Goal: Task Accomplishment & Management: Manage account settings

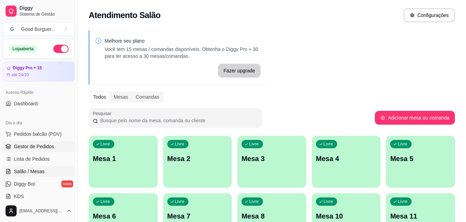
click at [36, 143] on link "Gestor de Pedidos" at bounding box center [39, 146] width 72 height 11
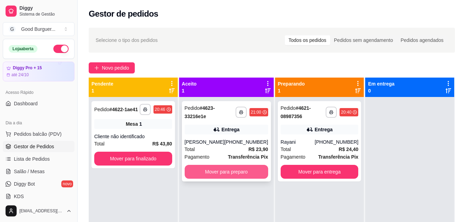
click at [237, 175] on button "Mover para preparo" at bounding box center [226, 172] width 83 height 14
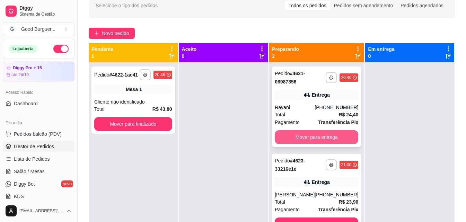
click at [295, 139] on button "Mover para entrega" at bounding box center [316, 137] width 83 height 14
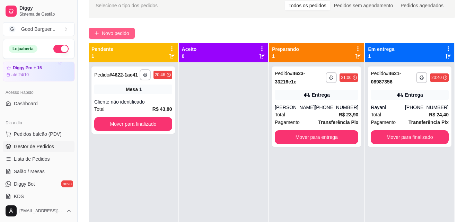
click at [118, 30] on span "Novo pedido" at bounding box center [115, 33] width 27 height 8
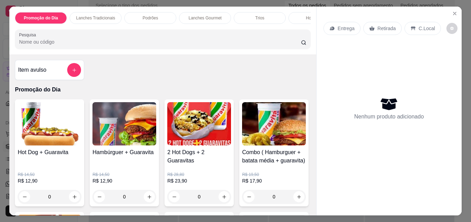
click at [379, 27] on p "Retirada" at bounding box center [387, 28] width 18 height 7
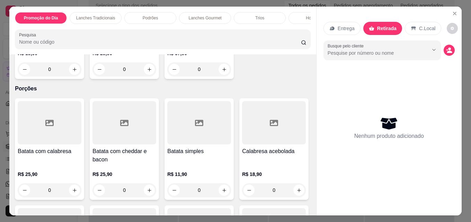
scroll to position [1697, 0]
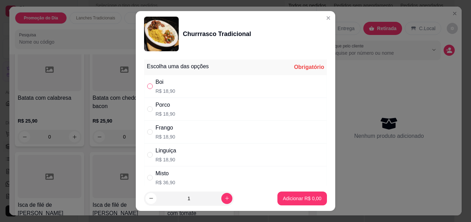
click at [147, 87] on input "" at bounding box center [150, 86] width 6 height 6
radio input "true"
click at [298, 195] on button "Adicionar R$ 18,90" at bounding box center [301, 199] width 52 height 14
type input "1"
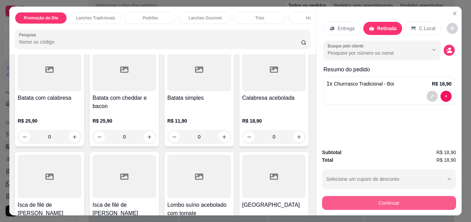
scroll to position [1698, 0]
click at [388, 203] on button "Continuar" at bounding box center [389, 203] width 134 height 14
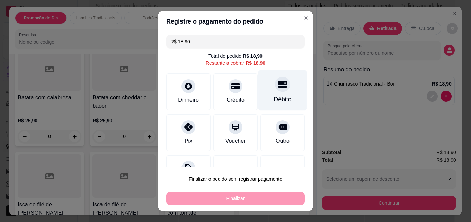
click at [278, 88] on icon at bounding box center [282, 84] width 9 height 9
type input "R$ 0,00"
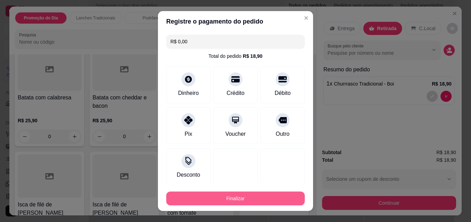
click at [247, 198] on button "Finalizar" at bounding box center [235, 199] width 139 height 14
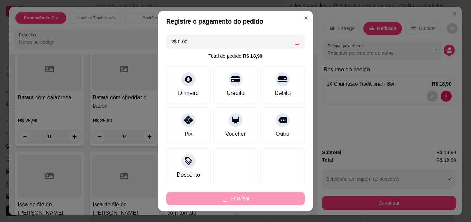
type input "0"
type input "-R$ 18,90"
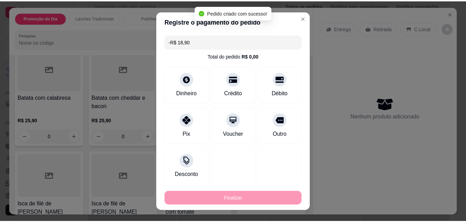
scroll to position [1697, 0]
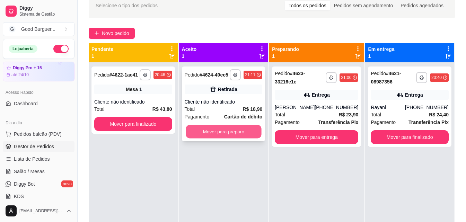
click at [221, 133] on button "Mover para preparo" at bounding box center [224, 132] width 76 height 14
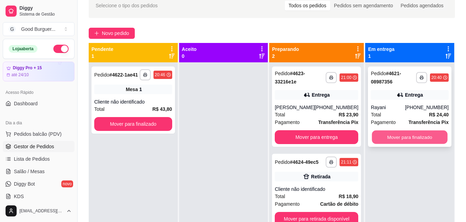
click at [394, 135] on button "Mover para finalizado" at bounding box center [410, 138] width 76 height 14
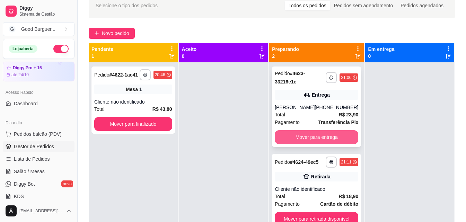
click at [313, 134] on button "Mover para entrega" at bounding box center [316, 137] width 83 height 14
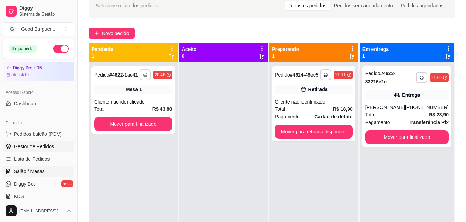
click at [34, 171] on span "Salão / Mesas" at bounding box center [29, 171] width 31 height 7
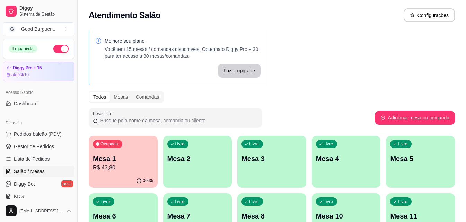
click at [131, 170] on p "R$ 43,80" at bounding box center [123, 168] width 61 height 8
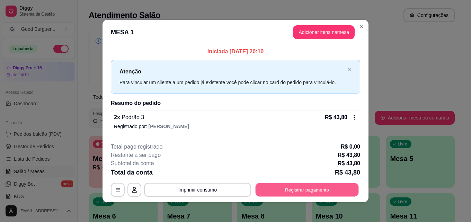
click at [305, 185] on button "Registrar pagamento" at bounding box center [307, 190] width 103 height 14
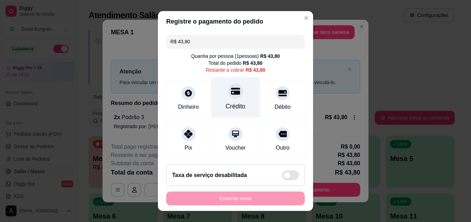
click at [234, 95] on div at bounding box center [235, 90] width 15 height 15
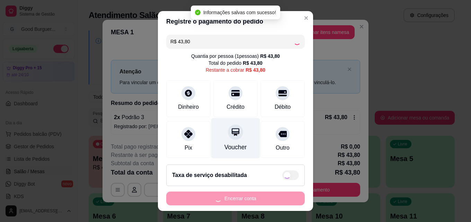
type input "R$ 0,00"
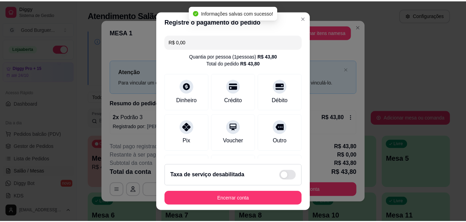
scroll to position [80, 0]
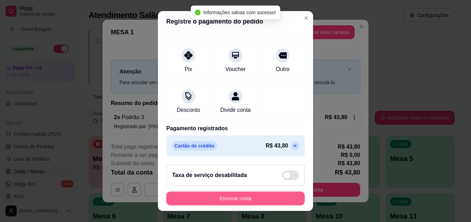
click at [238, 196] on button "Encerrar conta" at bounding box center [235, 199] width 139 height 14
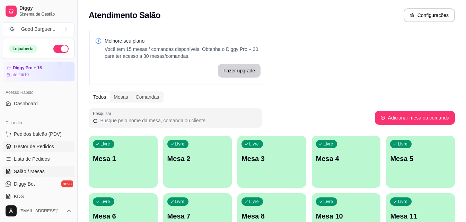
click at [34, 145] on span "Gestor de Pedidos" at bounding box center [34, 146] width 40 height 7
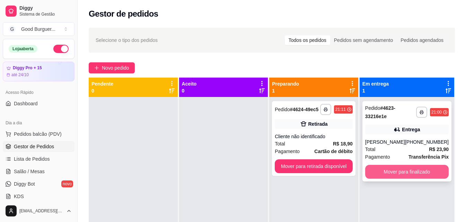
click at [402, 176] on button "Mover para finalizado" at bounding box center [406, 172] width 83 height 14
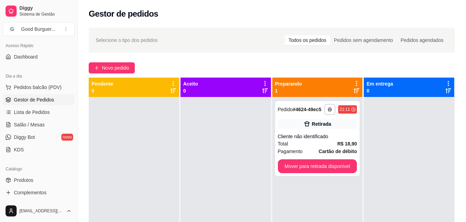
scroll to position [139, 0]
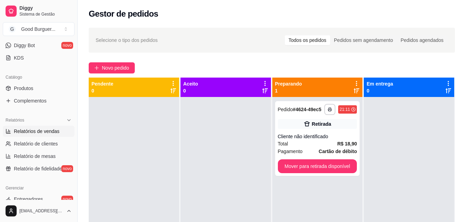
click at [41, 131] on span "Relatórios de vendas" at bounding box center [37, 131] width 46 height 7
select select "ALL"
select select "0"
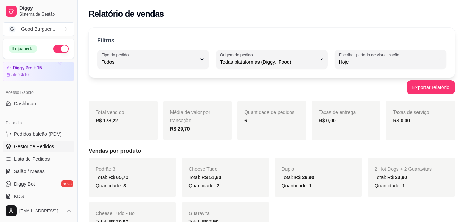
click at [43, 144] on span "Gestor de Pedidos" at bounding box center [34, 146] width 40 height 7
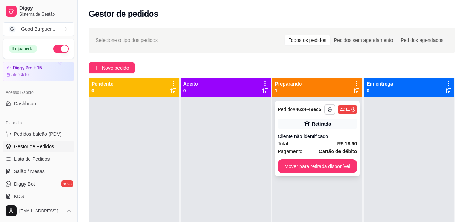
click at [314, 148] on div "Pagamento Cartão de débito" at bounding box center [317, 152] width 79 height 8
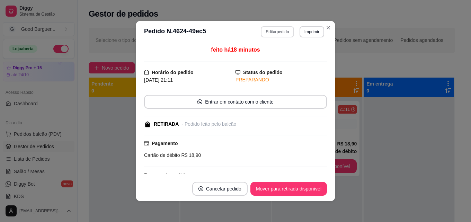
click at [270, 30] on button "Editar pedido" at bounding box center [277, 31] width 33 height 11
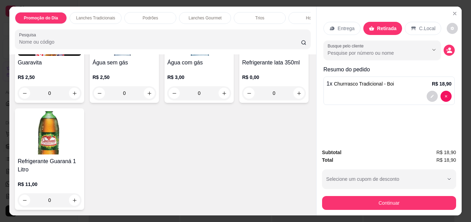
scroll to position [2413, 0]
click at [48, 103] on div "Guaravita R$ 2,50 0" at bounding box center [49, 56] width 69 height 93
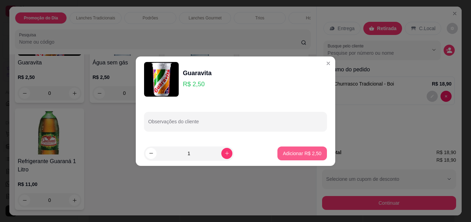
click at [308, 153] on p "Adicionar R$ 2,50" at bounding box center [302, 153] width 38 height 7
type input "1"
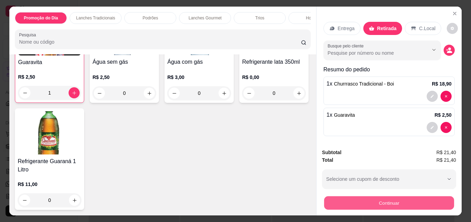
click at [376, 199] on button "Continuar" at bounding box center [389, 203] width 130 height 14
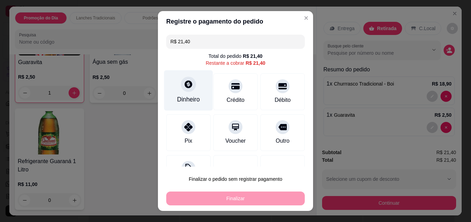
click at [184, 95] on div "Dinheiro" at bounding box center [188, 99] width 23 height 9
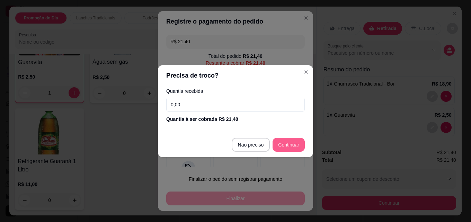
type input "R$ 0,00"
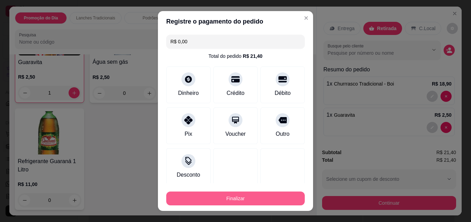
click at [243, 199] on button "Finalizar" at bounding box center [235, 199] width 139 height 14
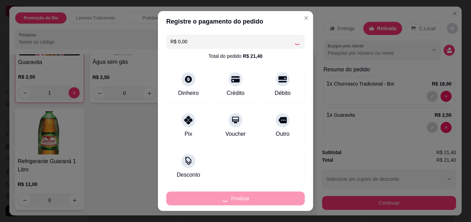
type input "0"
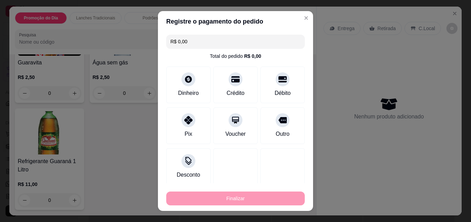
type input "-R$ 21,40"
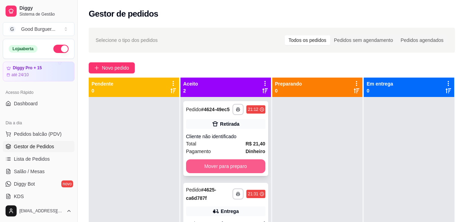
click at [243, 168] on button "Mover para preparo" at bounding box center [225, 166] width 79 height 14
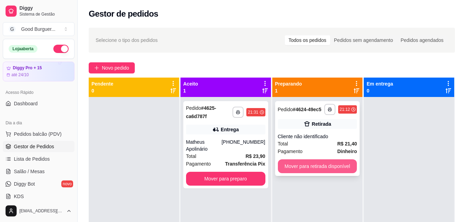
click at [325, 164] on button "Mover para retirada disponível" at bounding box center [317, 166] width 79 height 14
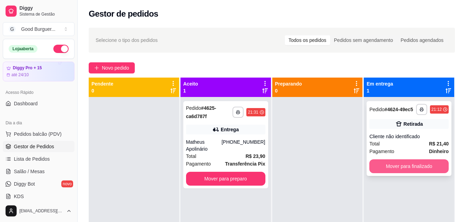
click at [399, 166] on button "Mover para finalizado" at bounding box center [408, 166] width 79 height 14
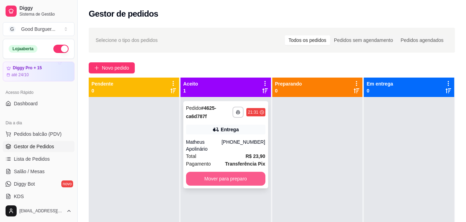
click at [242, 175] on button "Mover para preparo" at bounding box center [225, 179] width 79 height 14
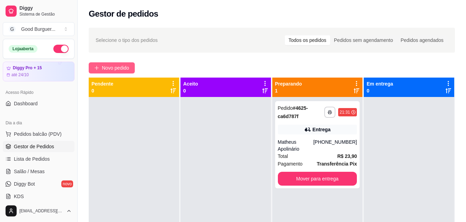
click at [129, 68] on span "Novo pedido" at bounding box center [115, 68] width 27 height 8
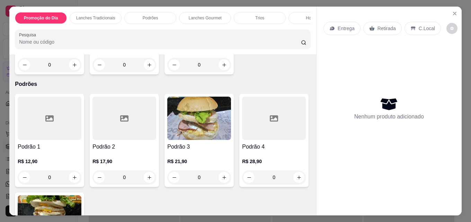
scroll to position [485, 0]
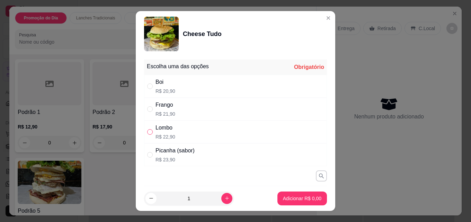
click at [147, 131] on input "" at bounding box center [150, 132] width 6 height 6
radio input "true"
click at [292, 200] on p "Adicionar R$ 22,90" at bounding box center [301, 198] width 40 height 7
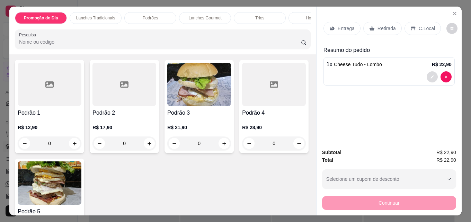
click at [429, 71] on button "decrease-product-quantity" at bounding box center [432, 76] width 11 height 11
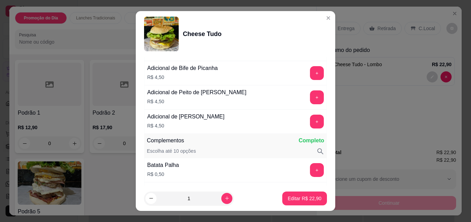
scroll to position [208, 0]
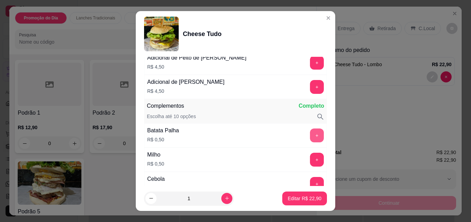
click at [310, 134] on button "+" at bounding box center [317, 136] width 14 height 14
click at [299, 196] on p "Editar R$ 23,40" at bounding box center [305, 198] width 34 height 7
type input "0"
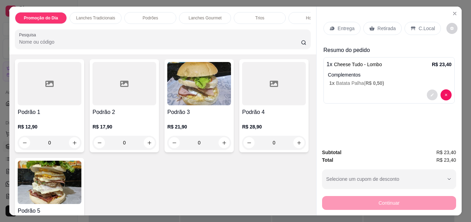
click at [432, 92] on button "decrease-product-quantity" at bounding box center [432, 95] width 11 height 11
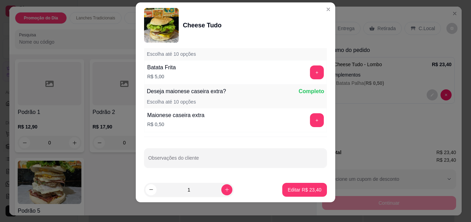
scroll to position [11, 0]
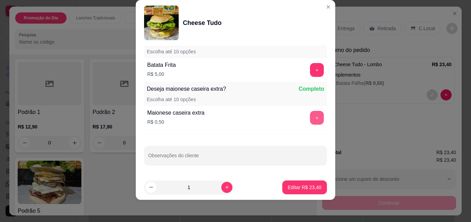
click at [310, 118] on button "+" at bounding box center [317, 118] width 14 height 14
click at [298, 188] on p "Editar R$ 23,90" at bounding box center [305, 187] width 34 height 7
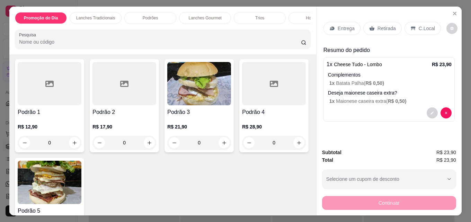
click at [338, 25] on p "Entrega" at bounding box center [346, 28] width 17 height 7
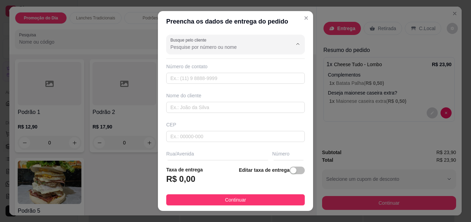
click at [203, 45] on input "Busque pelo cliente" at bounding box center [225, 47] width 111 height 7
type input "dem"
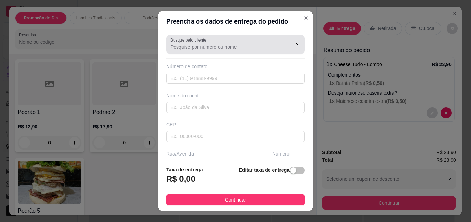
click at [285, 43] on icon "Show suggestions" at bounding box center [288, 44] width 6 height 6
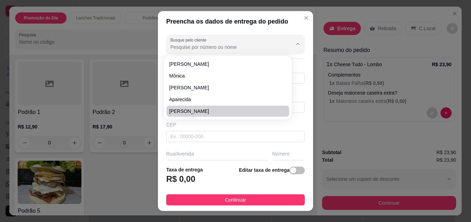
click at [232, 126] on div "CEP" at bounding box center [235, 124] width 139 height 7
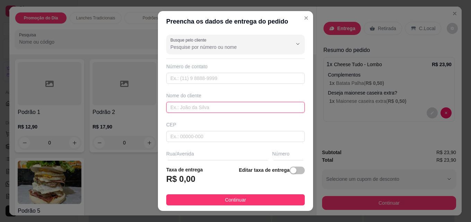
click at [194, 111] on input "text" at bounding box center [235, 107] width 139 height 11
type input "Dem"
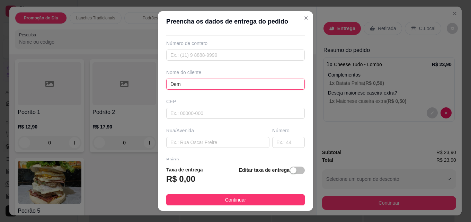
scroll to position [35, 0]
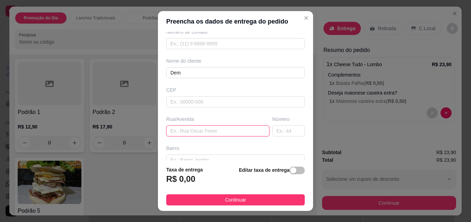
click at [180, 130] on input "text" at bounding box center [217, 130] width 103 height 11
type input "[PERSON_NAME]"
click at [277, 128] on input "text" at bounding box center [288, 130] width 33 height 11
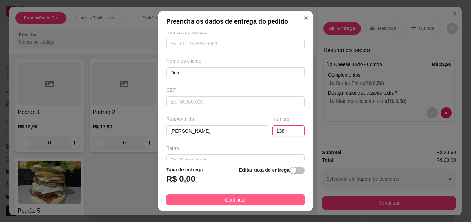
type input "138"
click at [249, 198] on button "Continuar" at bounding box center [235, 199] width 139 height 11
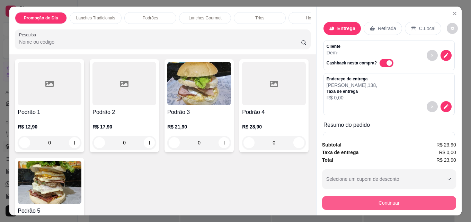
click at [377, 203] on button "Continuar" at bounding box center [389, 203] width 134 height 14
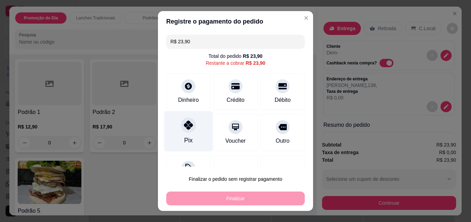
click at [189, 134] on div "Pix" at bounding box center [188, 131] width 49 height 41
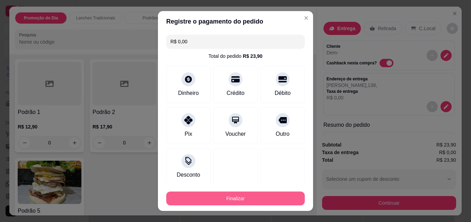
click at [237, 198] on button "Finalizar" at bounding box center [235, 199] width 139 height 14
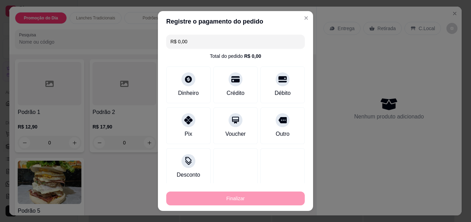
type input "-R$ 23,90"
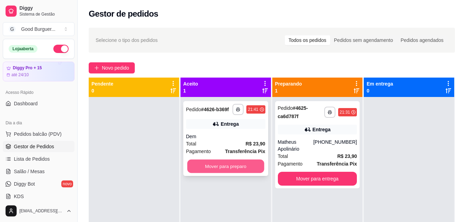
click at [229, 169] on button "Mover para preparo" at bounding box center [225, 167] width 77 height 14
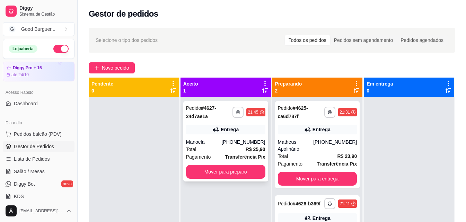
click at [220, 144] on div "Manoela" at bounding box center [204, 142] width 36 height 7
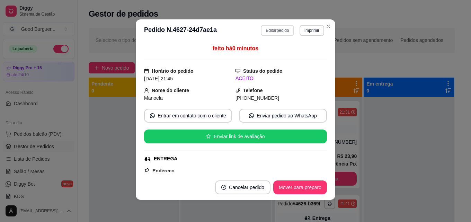
click at [275, 31] on button "Editar pedido" at bounding box center [277, 30] width 33 height 11
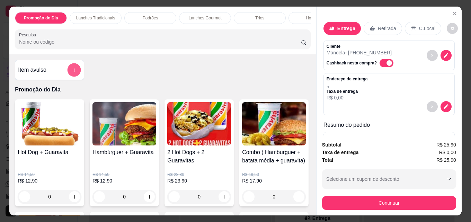
click at [72, 72] on icon "add-separate-item" at bounding box center [74, 70] width 5 height 5
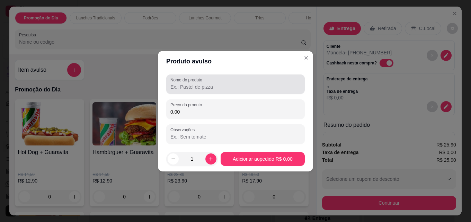
click at [191, 87] on input "Nome do produto" at bounding box center [235, 86] width 130 height 7
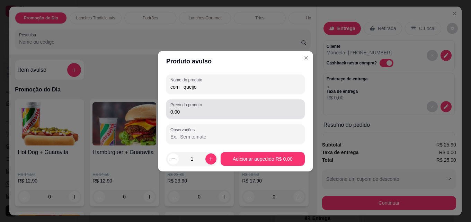
type input "com queijo"
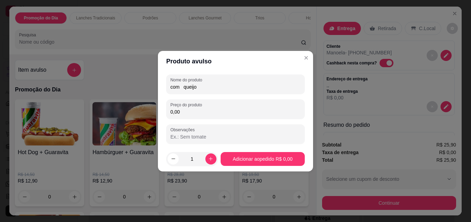
drag, startPoint x: 180, startPoint y: 114, endPoint x: 166, endPoint y: 114, distance: 13.9
click at [166, 114] on div "Nome do produto com queijo Preço do produto 0,00 Observações" at bounding box center [235, 109] width 155 height 75
type input "2,00"
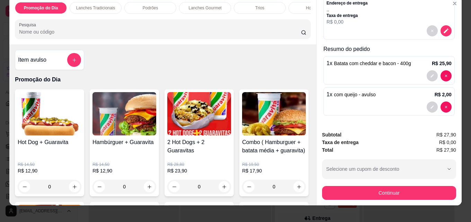
scroll to position [18, 0]
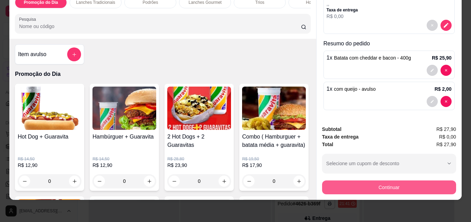
click at [382, 182] on button "Continuar" at bounding box center [389, 187] width 134 height 14
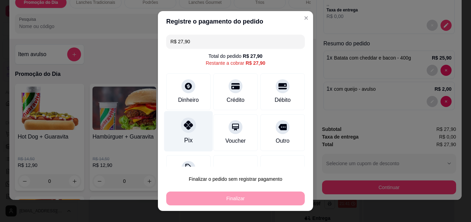
click at [182, 135] on div "Pix" at bounding box center [188, 131] width 49 height 41
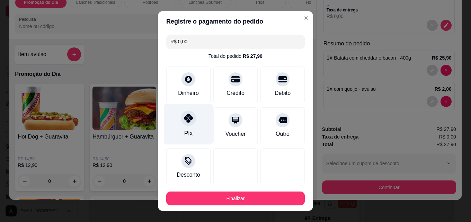
type input "R$ 0,00"
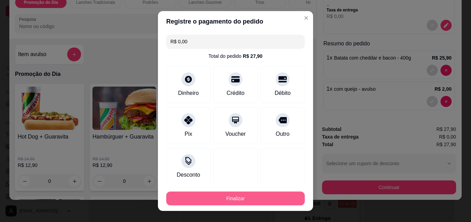
click at [237, 194] on button "Finalizar" at bounding box center [235, 199] width 139 height 14
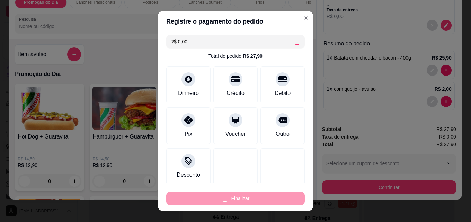
type input "0"
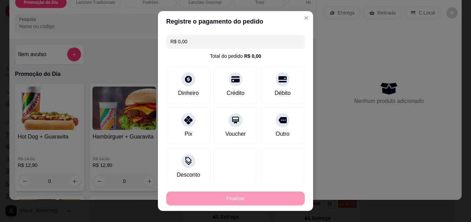
type input "-R$ 27,90"
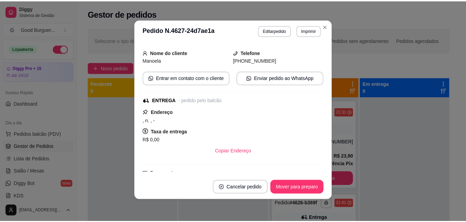
scroll to position [157, 0]
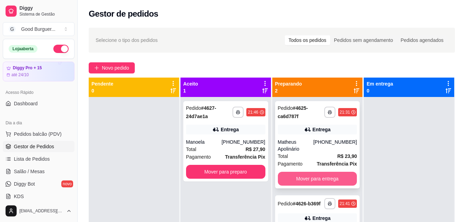
click at [323, 174] on button "Mover para entrega" at bounding box center [317, 179] width 79 height 14
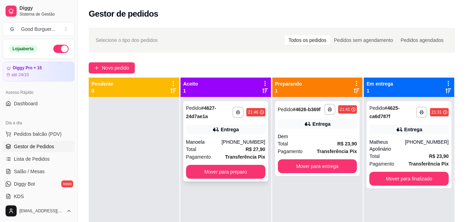
click at [249, 170] on button "Mover para preparo" at bounding box center [225, 172] width 79 height 14
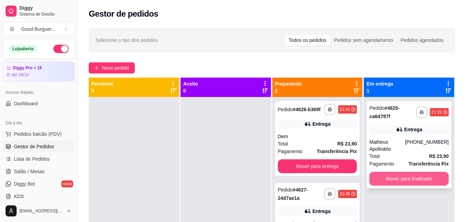
click at [414, 174] on button "Mover para finalizado" at bounding box center [408, 179] width 79 height 14
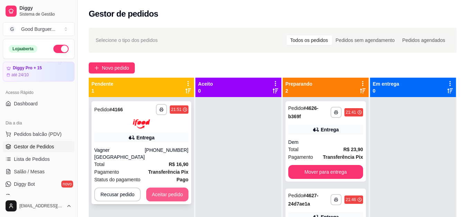
click at [174, 187] on button "Aceitar pedido" at bounding box center [167, 194] width 42 height 14
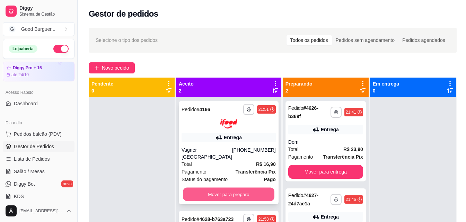
click at [247, 189] on button "Mover para preparo" at bounding box center [228, 194] width 91 height 14
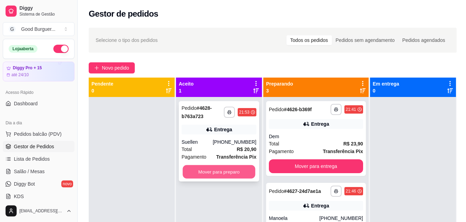
click at [244, 177] on button "Mover para preparo" at bounding box center [219, 172] width 73 height 14
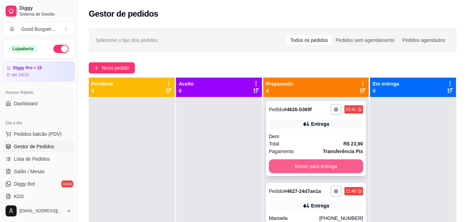
click at [302, 168] on button "Mover para entrega" at bounding box center [316, 166] width 94 height 14
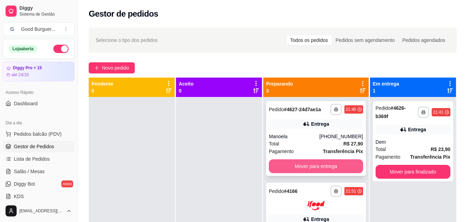
click at [311, 171] on button "Mover para entrega" at bounding box center [316, 166] width 94 height 14
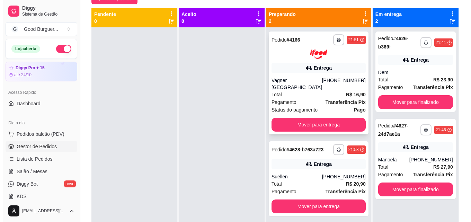
scroll to position [0, 0]
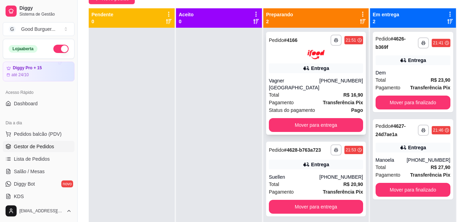
click at [306, 91] on div "Total R$ 16,90" at bounding box center [316, 95] width 94 height 8
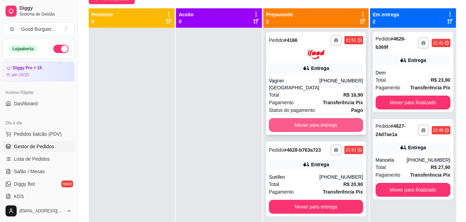
click at [320, 118] on button "Mover para entrega" at bounding box center [316, 125] width 94 height 14
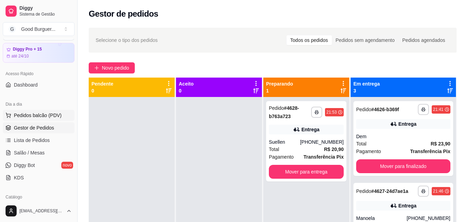
scroll to position [104, 0]
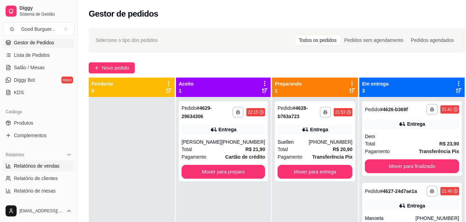
click at [48, 168] on span "Relatórios de vendas" at bounding box center [37, 165] width 46 height 7
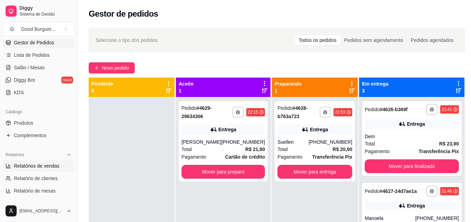
select select "ALL"
select select "0"
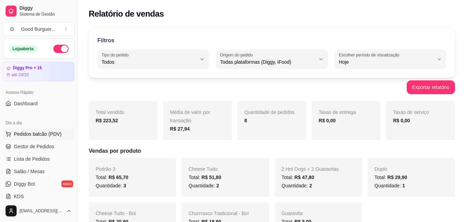
drag, startPoint x: 42, startPoint y: 144, endPoint x: 64, endPoint y: 136, distance: 23.2
click at [42, 145] on span "Gestor de Pedidos" at bounding box center [34, 146] width 40 height 7
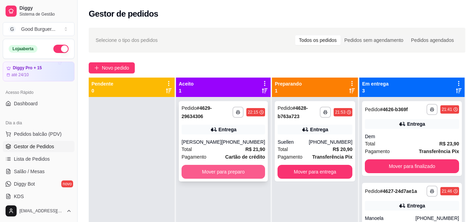
click at [225, 171] on button "Mover para preparo" at bounding box center [223, 172] width 83 height 14
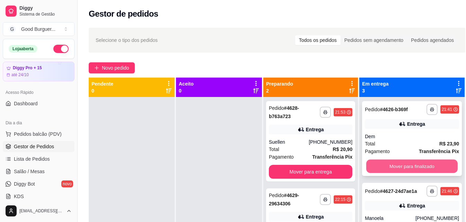
click at [394, 168] on button "Mover para finalizado" at bounding box center [411, 167] width 91 height 14
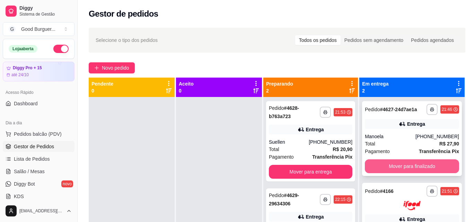
click at [395, 170] on button "Mover para finalizado" at bounding box center [412, 166] width 94 height 14
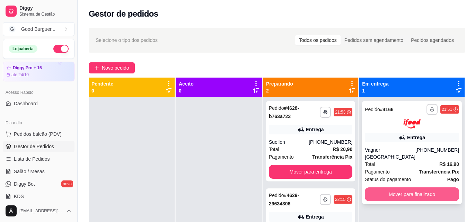
click at [409, 187] on button "Mover para finalizado" at bounding box center [412, 194] width 94 height 14
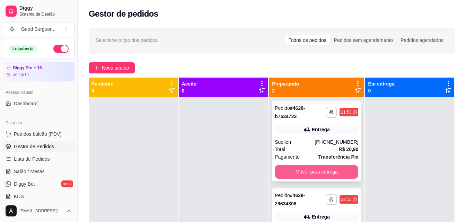
click at [321, 171] on button "Mover para entrega" at bounding box center [316, 172] width 83 height 14
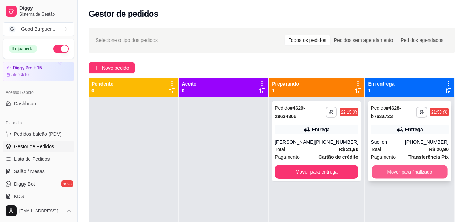
click at [413, 173] on button "Mover para finalizado" at bounding box center [410, 172] width 76 height 14
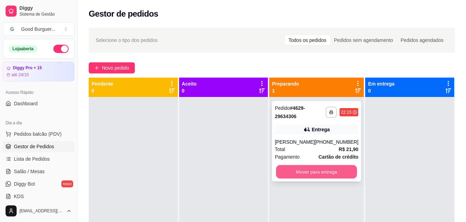
click at [327, 171] on button "Mover para entrega" at bounding box center [316, 172] width 81 height 14
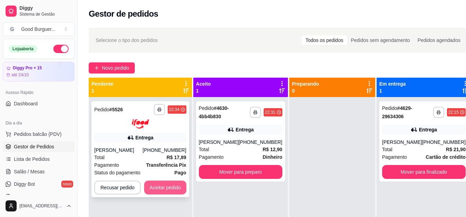
click at [166, 186] on button "Aceitar pedido" at bounding box center [165, 187] width 42 height 14
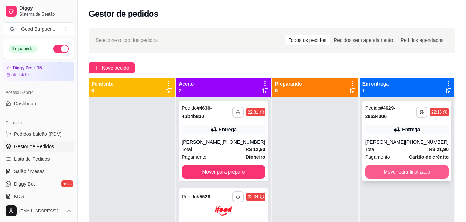
click at [399, 173] on button "Mover para finalizado" at bounding box center [406, 172] width 83 height 14
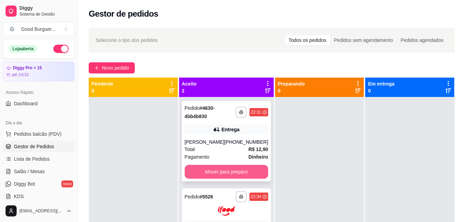
click at [234, 174] on button "Mover para preparo" at bounding box center [226, 172] width 83 height 14
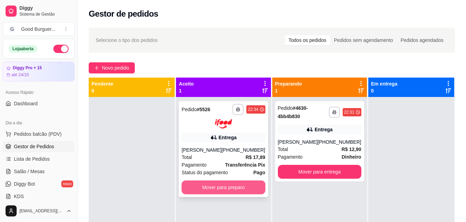
click at [244, 187] on button "Mover para preparo" at bounding box center [223, 187] width 83 height 14
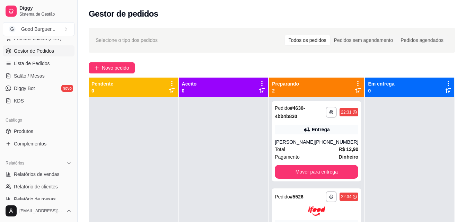
scroll to position [104, 0]
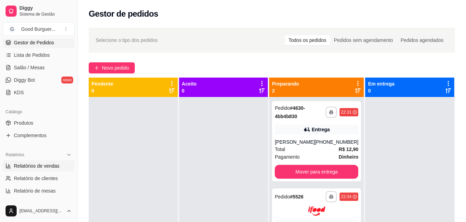
click at [33, 164] on span "Relatórios de vendas" at bounding box center [37, 165] width 46 height 7
select select "ALL"
select select "0"
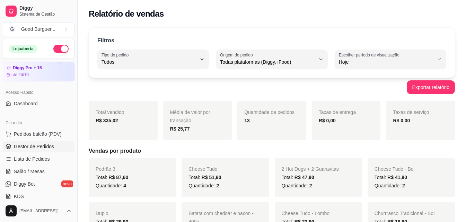
click at [37, 147] on span "Gestor de Pedidos" at bounding box center [34, 146] width 40 height 7
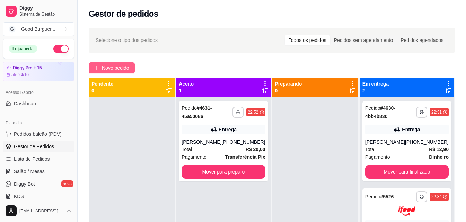
click at [120, 69] on span "Novo pedido" at bounding box center [115, 68] width 27 height 8
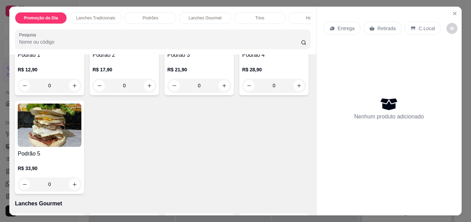
scroll to position [554, 0]
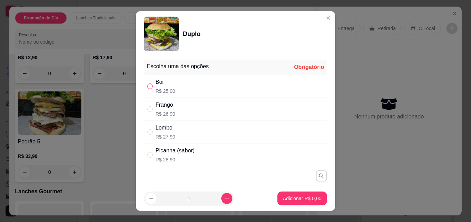
click at [147, 86] on input "" at bounding box center [150, 86] width 6 height 6
radio input "true"
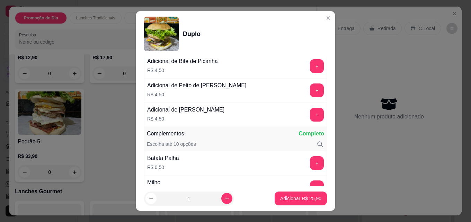
scroll to position [601, 0]
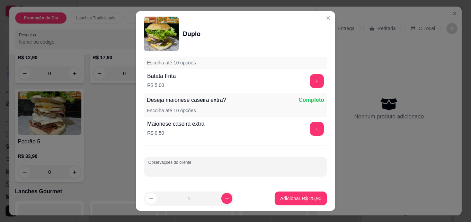
click at [196, 169] on input "Observações do cliente" at bounding box center [235, 169] width 175 height 7
type input "sem salada"
click at [293, 195] on p "Adicionar R$ 25,90" at bounding box center [300, 198] width 41 height 7
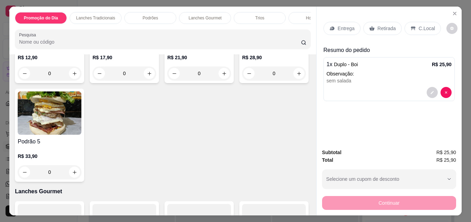
click at [345, 25] on p "Entrega" at bounding box center [346, 28] width 17 height 7
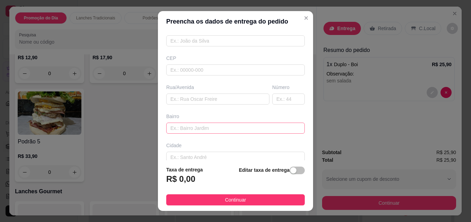
scroll to position [69, 0]
click at [189, 96] on input "text" at bounding box center [217, 96] width 103 height 11
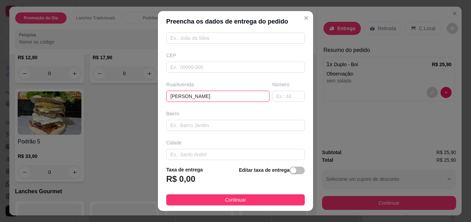
type input "[PERSON_NAME]"
click at [279, 90] on div "Número" at bounding box center [288, 91] width 35 height 21
click at [279, 97] on input "text" at bounding box center [288, 96] width 33 height 11
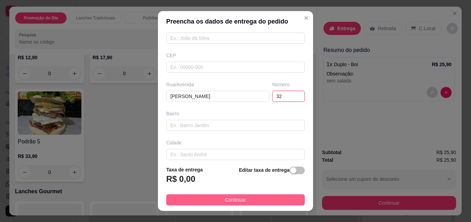
type input "32"
click at [247, 202] on button "Continuar" at bounding box center [235, 199] width 139 height 11
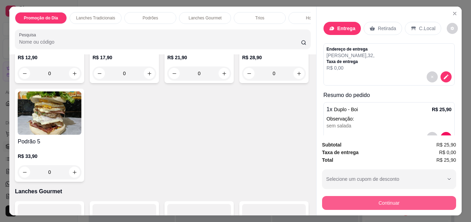
click at [385, 200] on button "Continuar" at bounding box center [389, 203] width 134 height 14
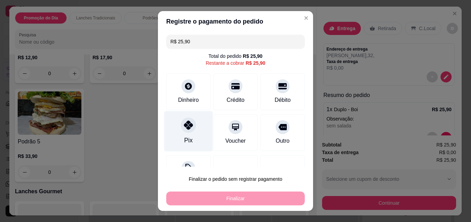
click at [182, 131] on div at bounding box center [188, 124] width 15 height 15
type input "R$ 0,00"
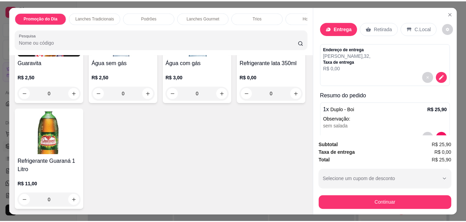
scroll to position [2378, 0]
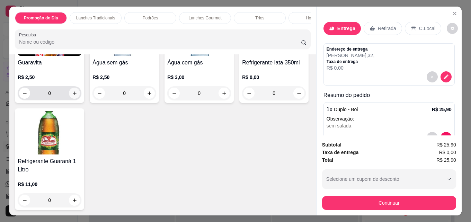
click at [74, 96] on icon "increase-product-quantity" at bounding box center [74, 93] width 5 height 5
type input "1"
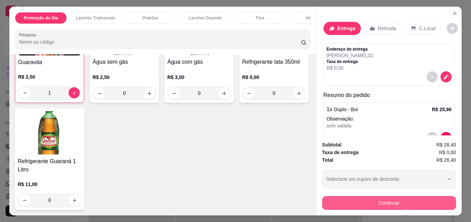
click at [367, 201] on button "Continuar" at bounding box center [389, 203] width 134 height 14
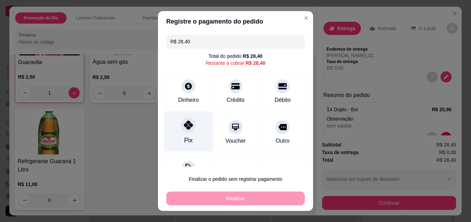
click at [178, 131] on div "Pix" at bounding box center [188, 131] width 49 height 41
type input "R$ 0,00"
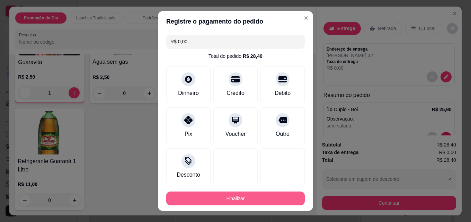
click at [221, 194] on button "Finalizar" at bounding box center [235, 199] width 139 height 14
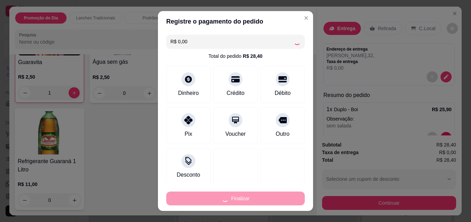
type input "0"
type input "-R$ 28,40"
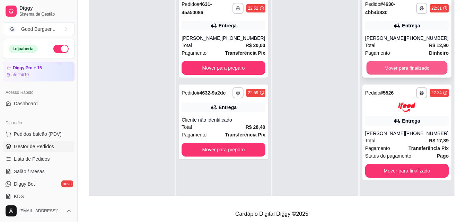
click at [386, 69] on button "Mover para finalizado" at bounding box center [406, 68] width 81 height 14
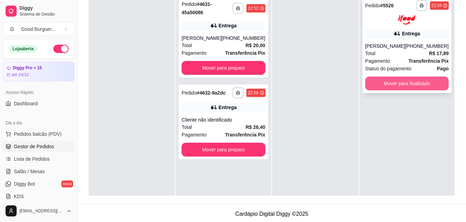
click at [397, 80] on button "Mover para finalizado" at bounding box center [406, 84] width 83 height 14
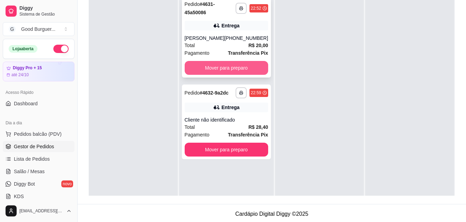
click at [246, 68] on button "Mover para preparo" at bounding box center [226, 68] width 83 height 14
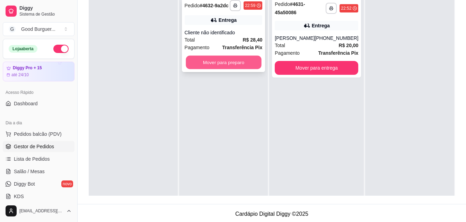
click at [242, 68] on button "Mover para preparo" at bounding box center [224, 63] width 76 height 14
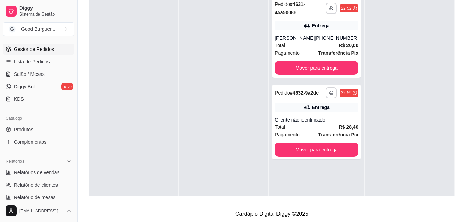
scroll to position [104, 0]
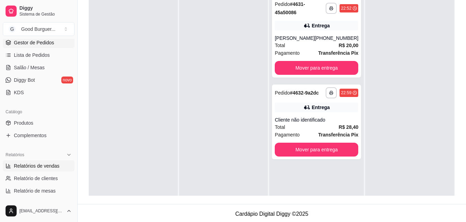
click at [37, 165] on span "Relatórios de vendas" at bounding box center [37, 165] width 46 height 7
select select "ALL"
select select "0"
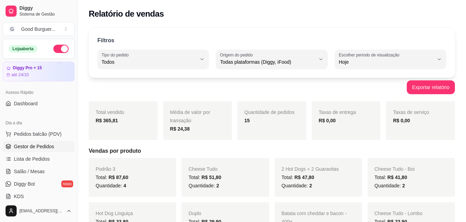
click at [41, 145] on span "Gestor de Pedidos" at bounding box center [34, 146] width 40 height 7
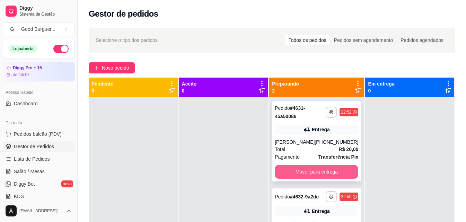
click at [332, 171] on button "Mover para entrega" at bounding box center [316, 172] width 83 height 14
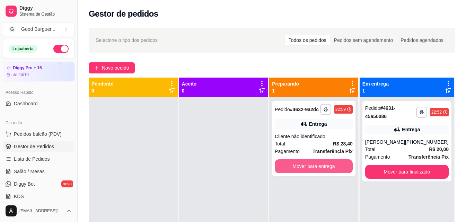
click at [332, 170] on button "Mover para entrega" at bounding box center [314, 166] width 78 height 14
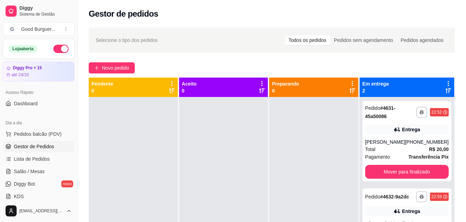
click at [53, 46] on button "button" at bounding box center [60, 49] width 15 height 8
click at [248, 108] on div at bounding box center [223, 208] width 89 height 222
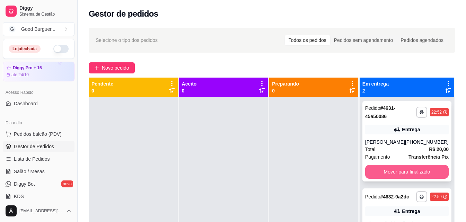
click at [396, 166] on button "Mover para finalizado" at bounding box center [406, 172] width 83 height 14
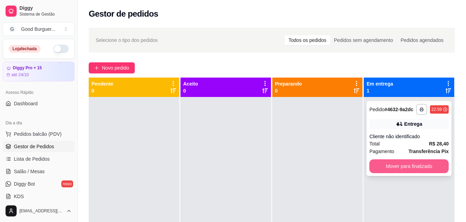
click at [393, 167] on button "Mover para finalizado" at bounding box center [408, 166] width 79 height 14
